Goal: Ask a question

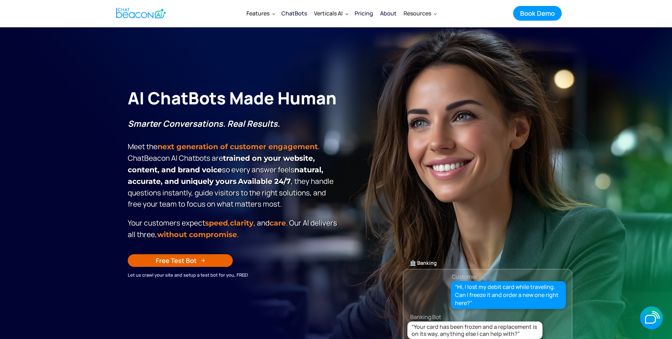
click at [618, 48] on section "**********" at bounding box center [336, 202] width 672 height 350
click at [650, 314] on icon "button" at bounding box center [651, 317] width 23 height 23
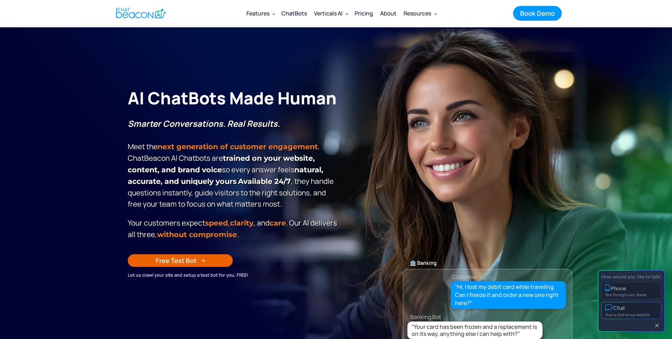
click at [635, 311] on div "Chat" at bounding box center [631, 307] width 53 height 7
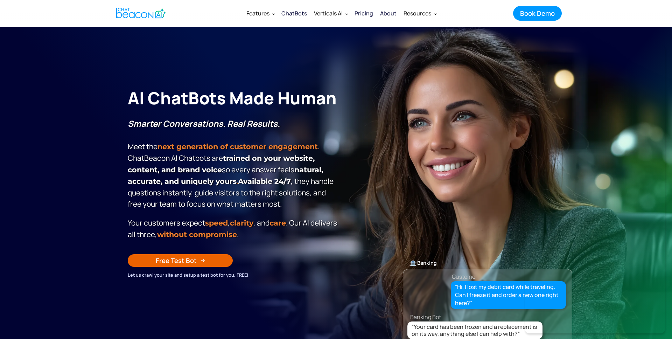
scroll to position [5301, 0]
click at [648, 318] on icon "button" at bounding box center [650, 319] width 11 height 9
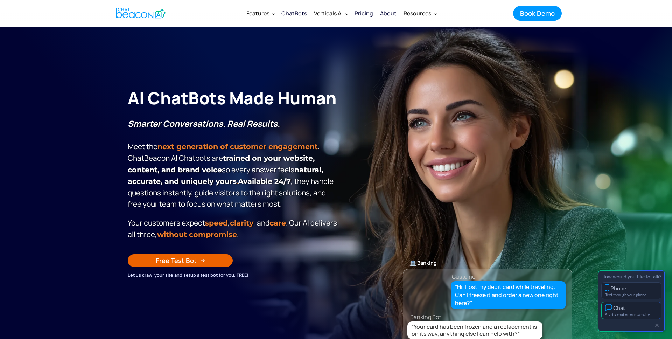
click at [628, 313] on div "Start a chat on our website" at bounding box center [631, 314] width 53 height 5
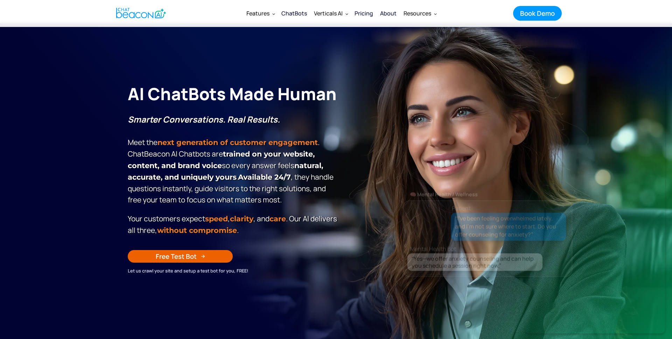
scroll to position [4, 0]
